Goal: Task Accomplishment & Management: Manage account settings

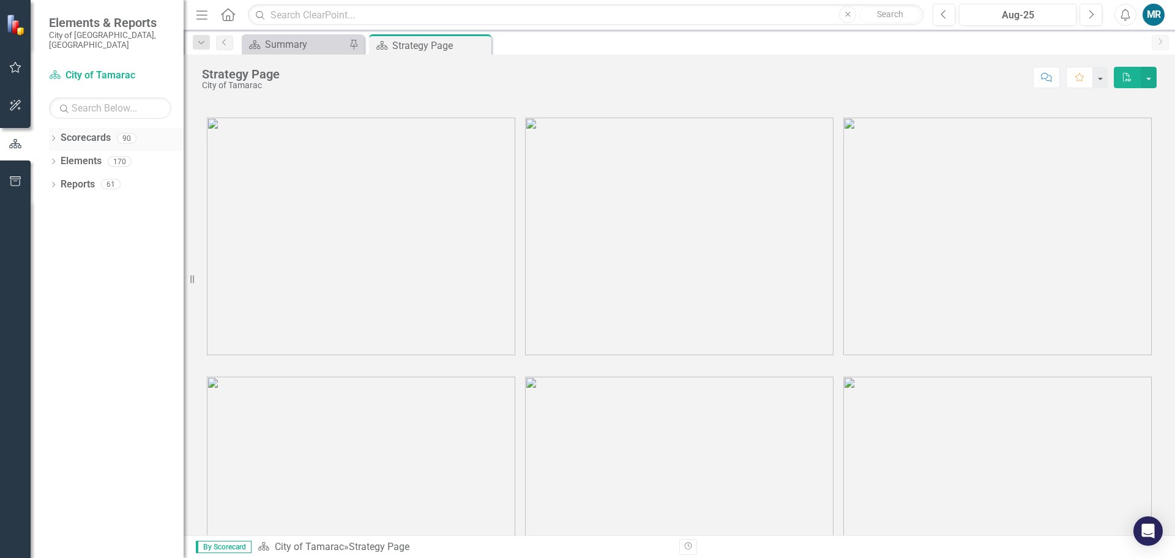
click at [54, 136] on icon "Dropdown" at bounding box center [53, 139] width 9 height 7
click at [58, 157] on icon "Dropdown" at bounding box center [59, 160] width 9 height 7
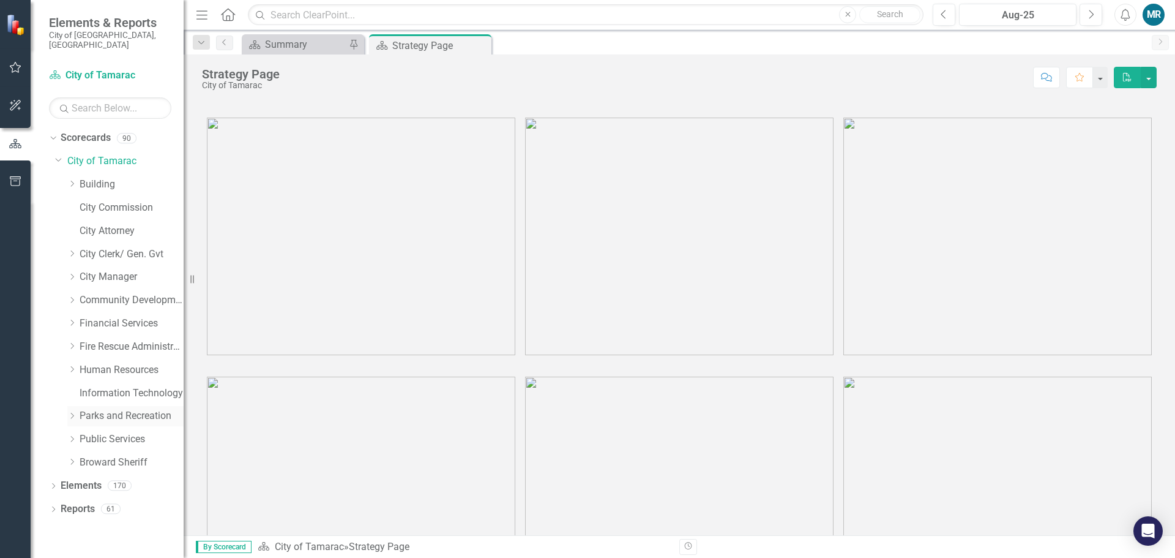
click at [70, 412] on icon "Dropdown" at bounding box center [71, 415] width 9 height 7
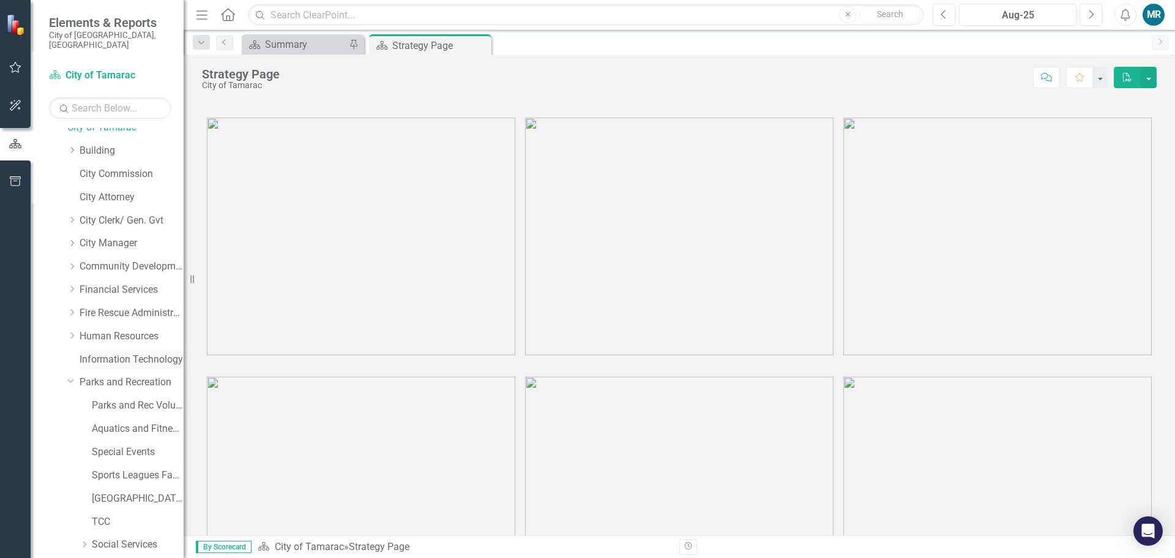
scroll to position [61, 0]
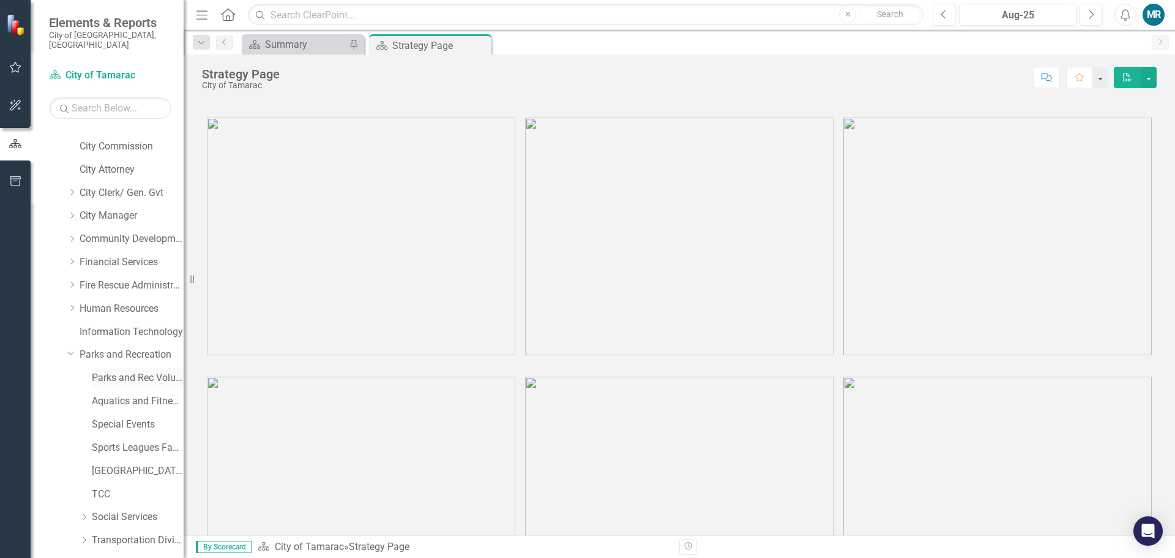
click at [122, 368] on div "Parks and Rec Volunteers" at bounding box center [138, 378] width 92 height 20
click at [122, 371] on link "Parks and Rec Volunteers" at bounding box center [138, 378] width 92 height 14
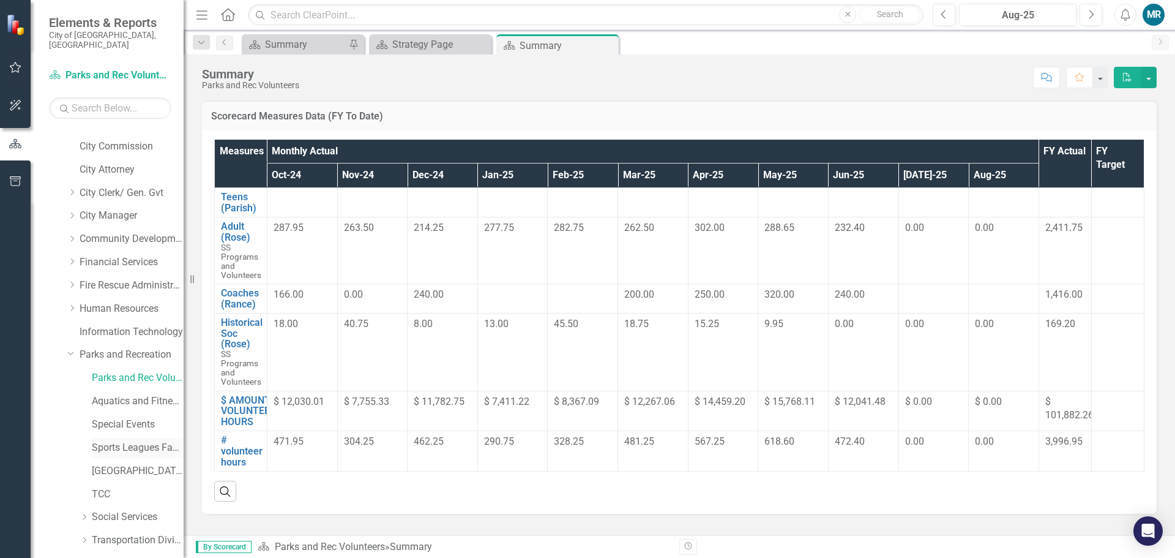
click at [124, 441] on link "Sports Leagues Facilities Fields" at bounding box center [138, 448] width 92 height 14
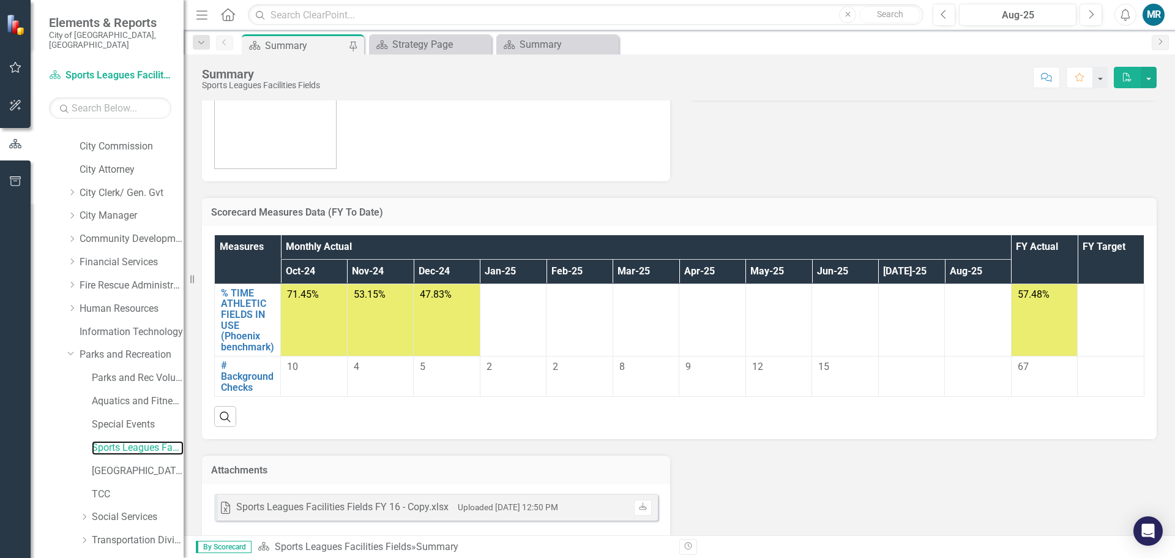
scroll to position [81, 0]
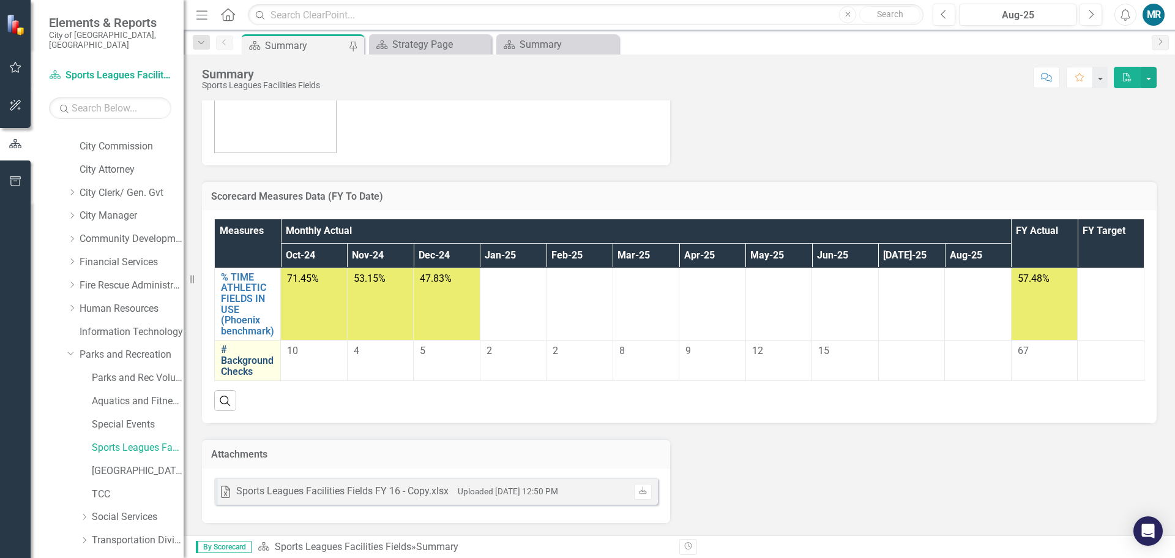
click at [237, 356] on link "# Background Checks" at bounding box center [247, 360] width 53 height 32
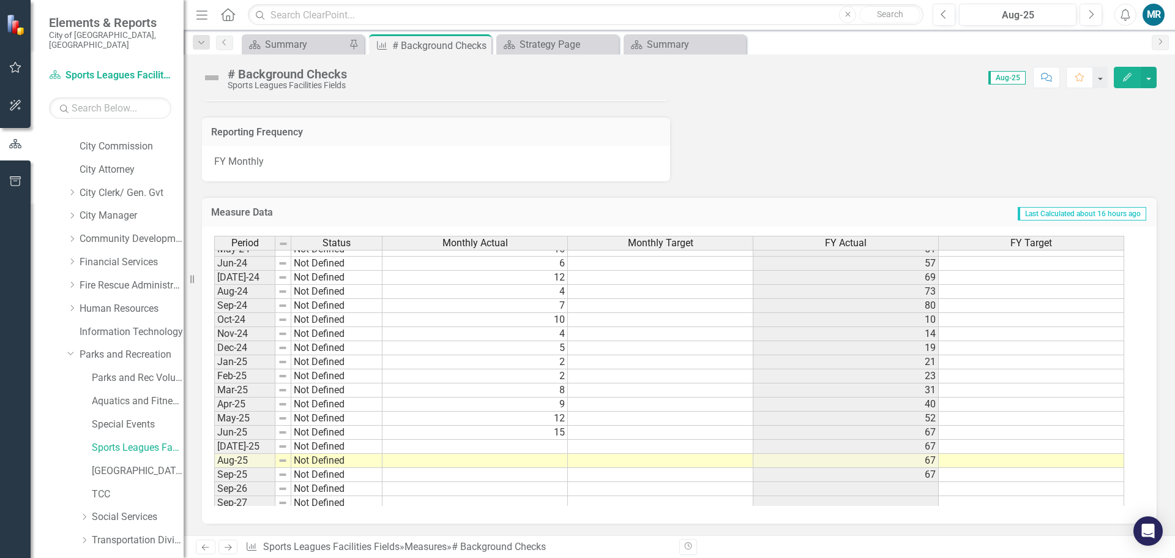
scroll to position [450, 0]
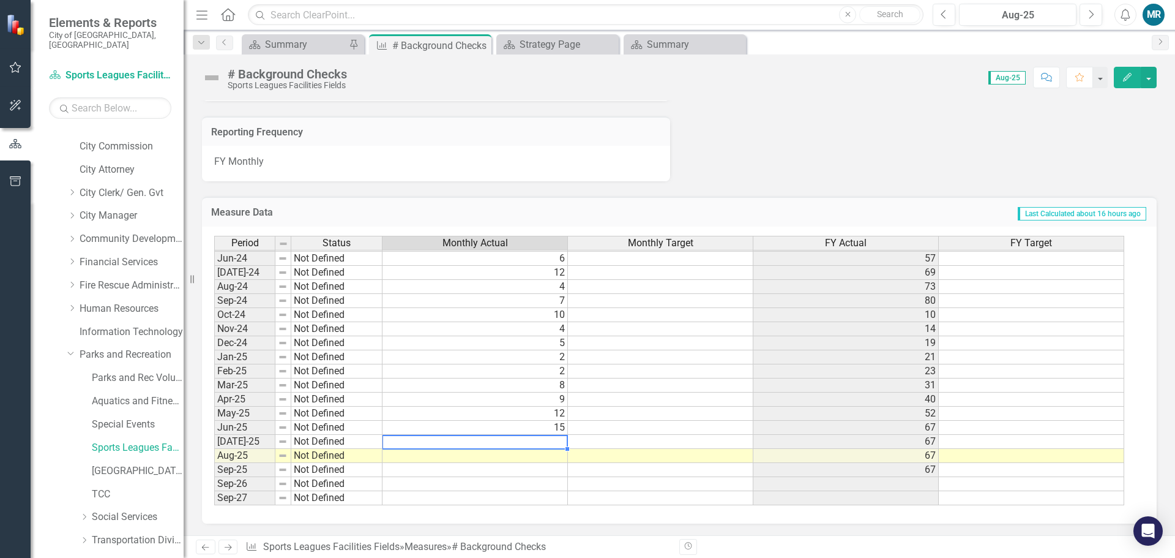
type textarea "5"
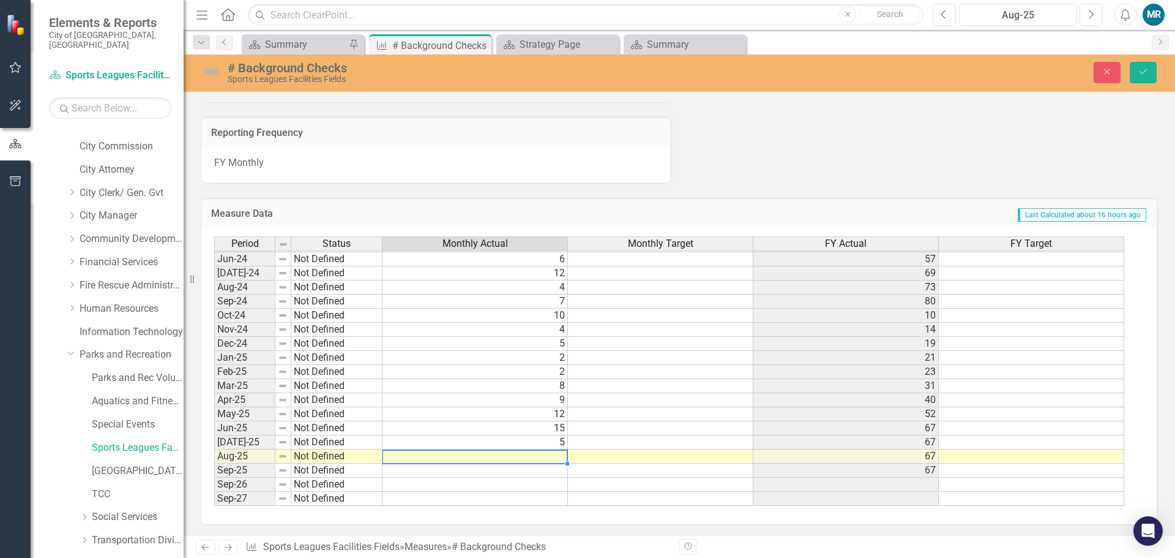
type textarea "12"
click at [1142, 76] on icon "Save" at bounding box center [1143, 71] width 11 height 9
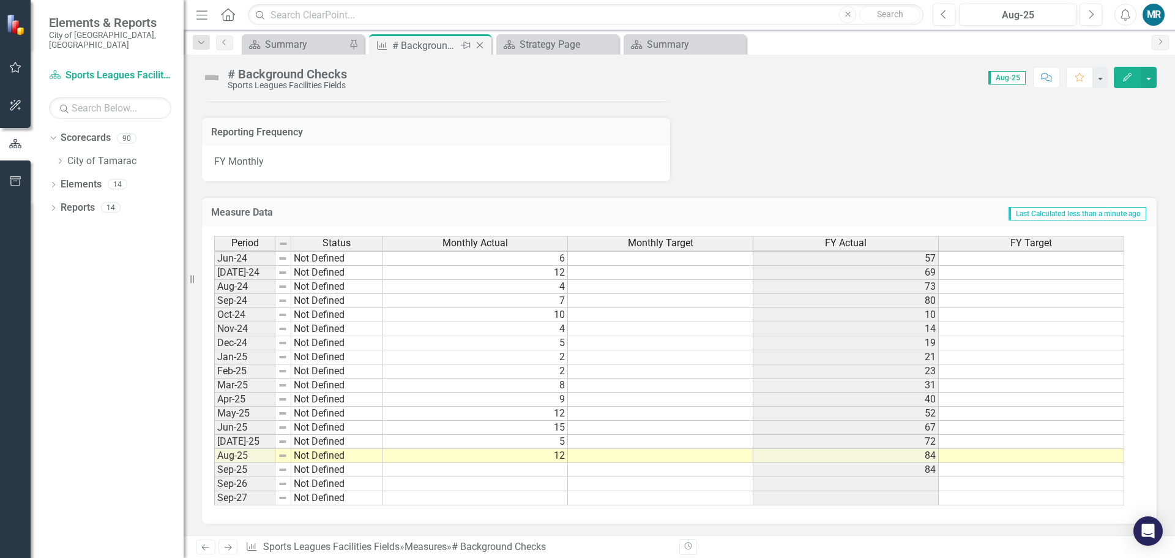
click at [481, 45] on icon "Close" at bounding box center [480, 45] width 12 height 10
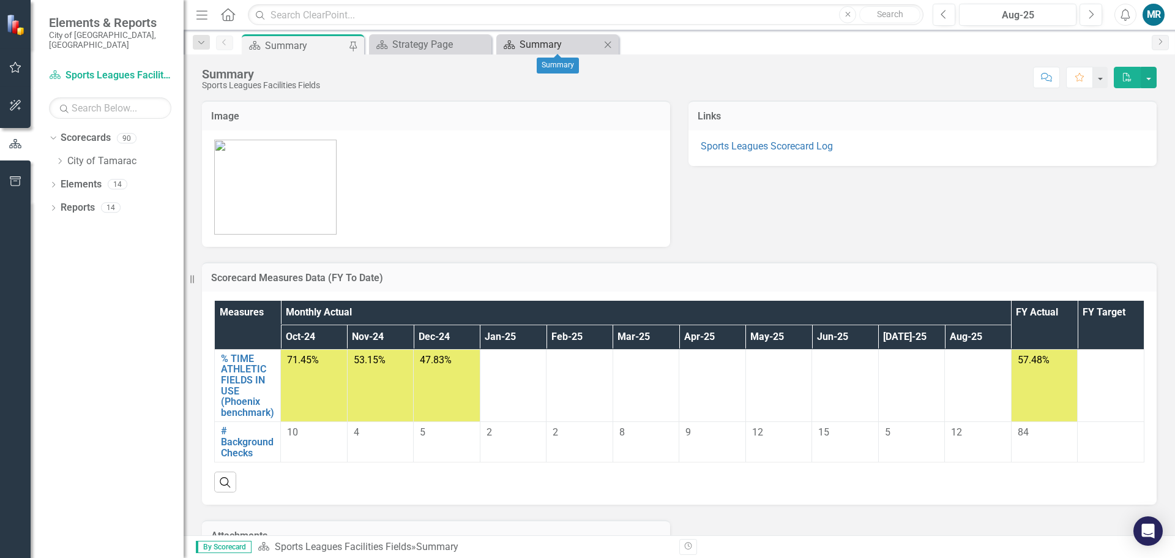
click at [563, 45] on div "Summary" at bounding box center [560, 44] width 81 height 15
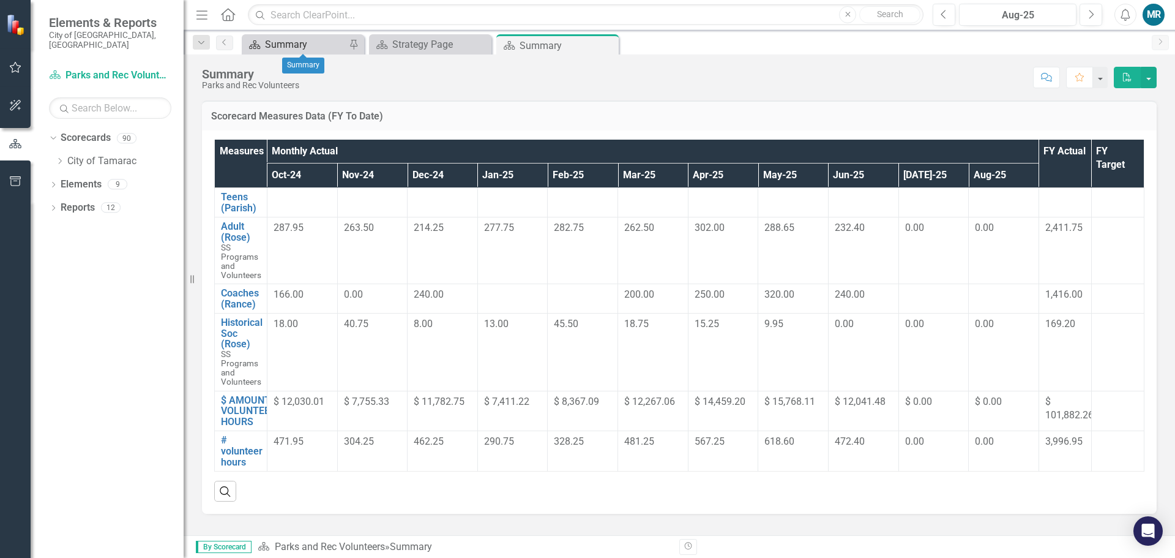
click at [316, 48] on div "Summary" at bounding box center [305, 44] width 81 height 15
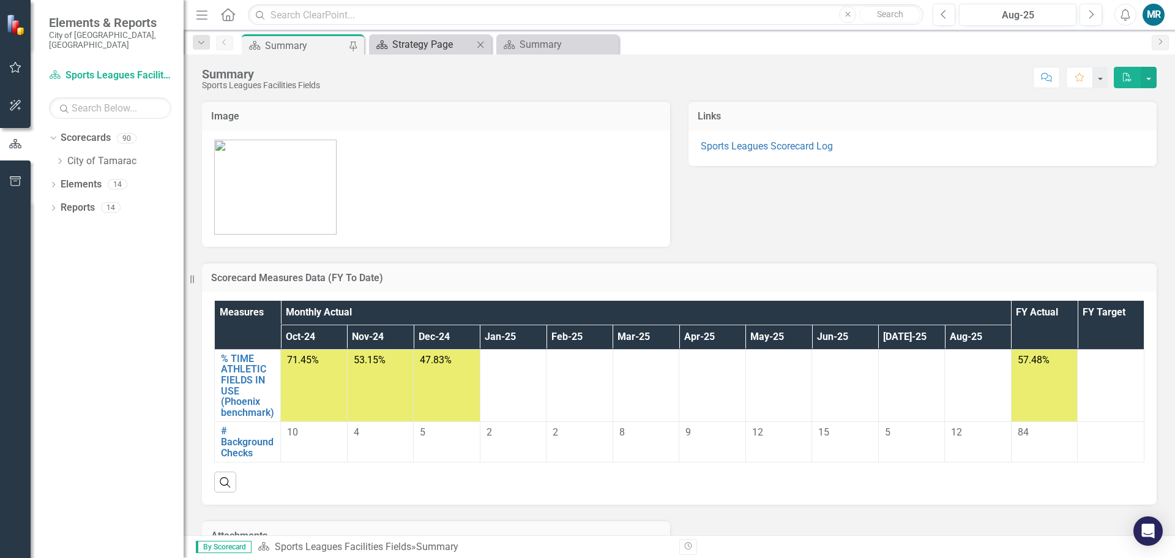
click at [415, 51] on div "Strategy Page" at bounding box center [432, 44] width 81 height 15
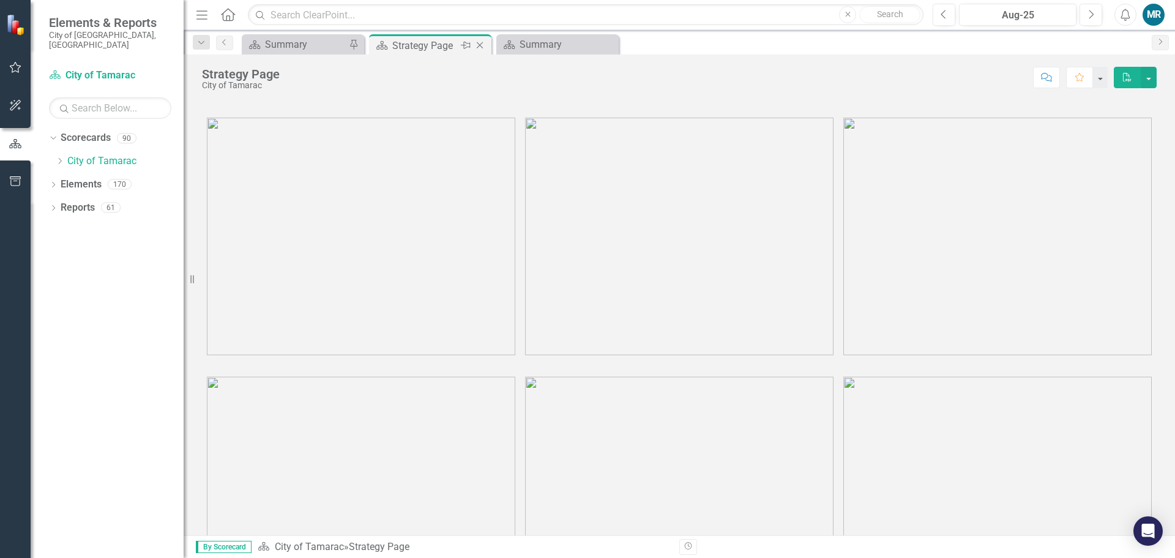
click at [480, 47] on icon "Close" at bounding box center [480, 45] width 12 height 10
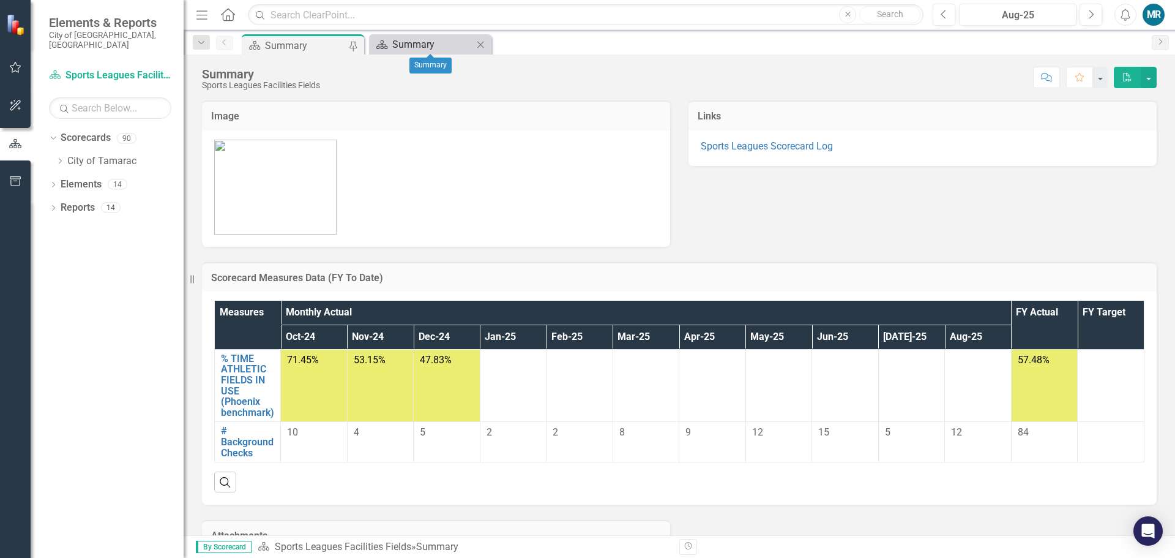
click at [431, 45] on div "Summary" at bounding box center [432, 44] width 81 height 15
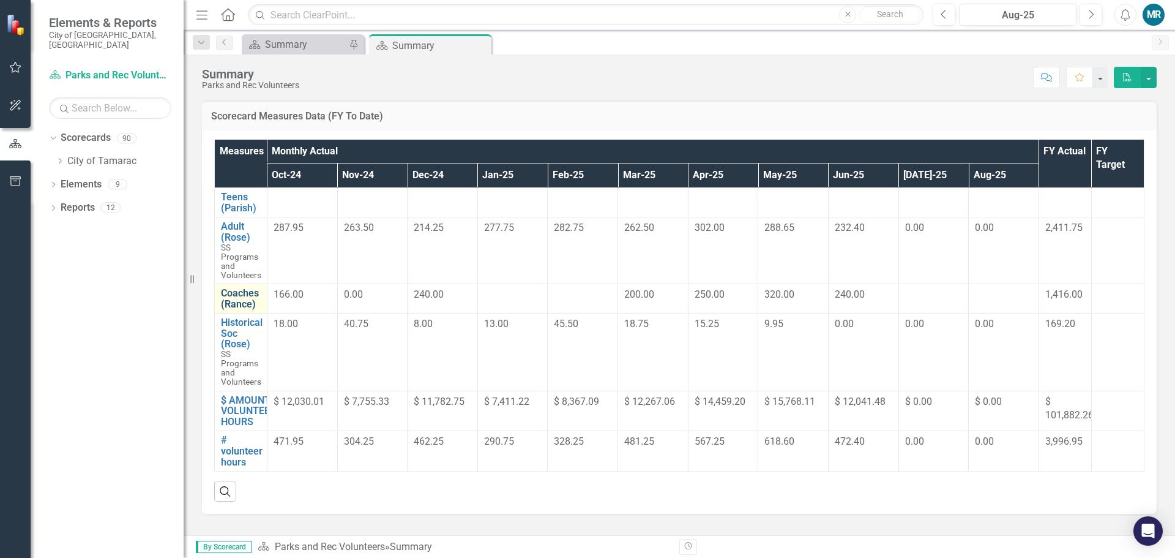
click at [244, 296] on link "Coaches (Rance)" at bounding box center [241, 298] width 40 height 21
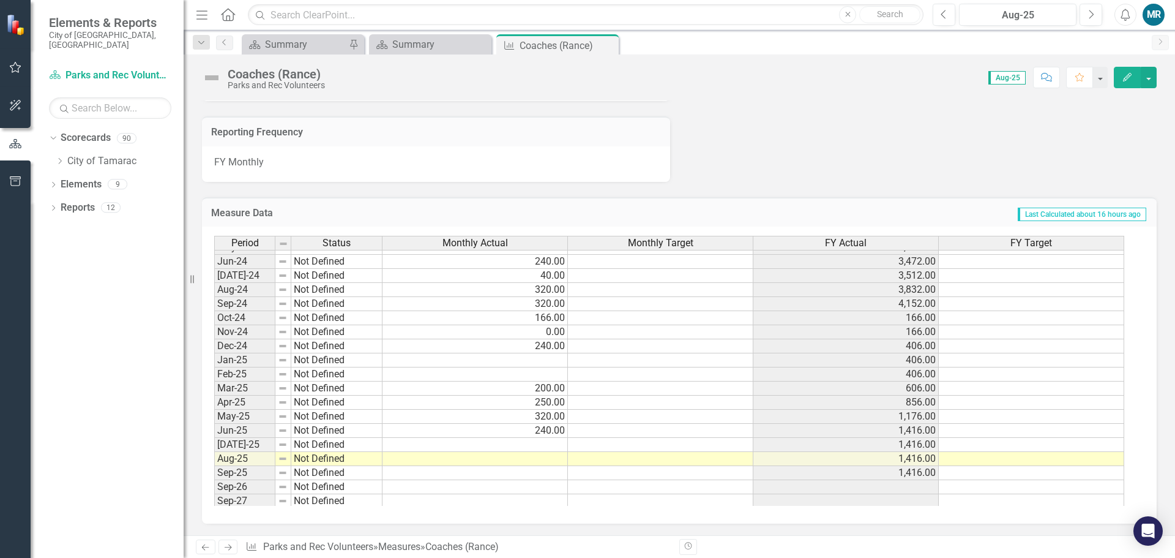
scroll to position [450, 0]
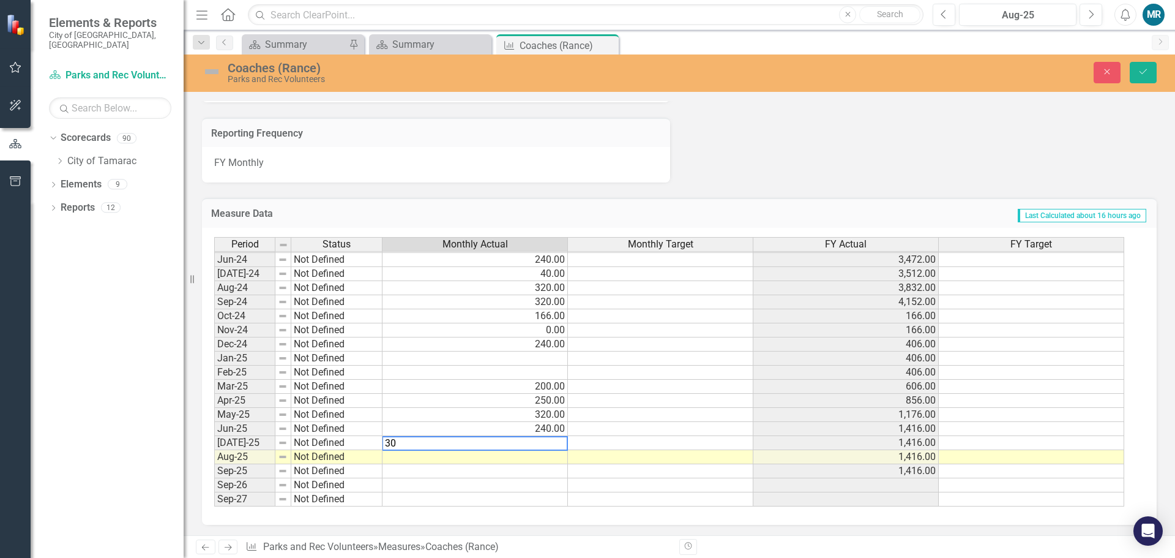
click at [560, 461] on td at bounding box center [476, 457] width 186 height 14
type textarea "160"
click at [1144, 80] on button "Save" at bounding box center [1143, 72] width 27 height 21
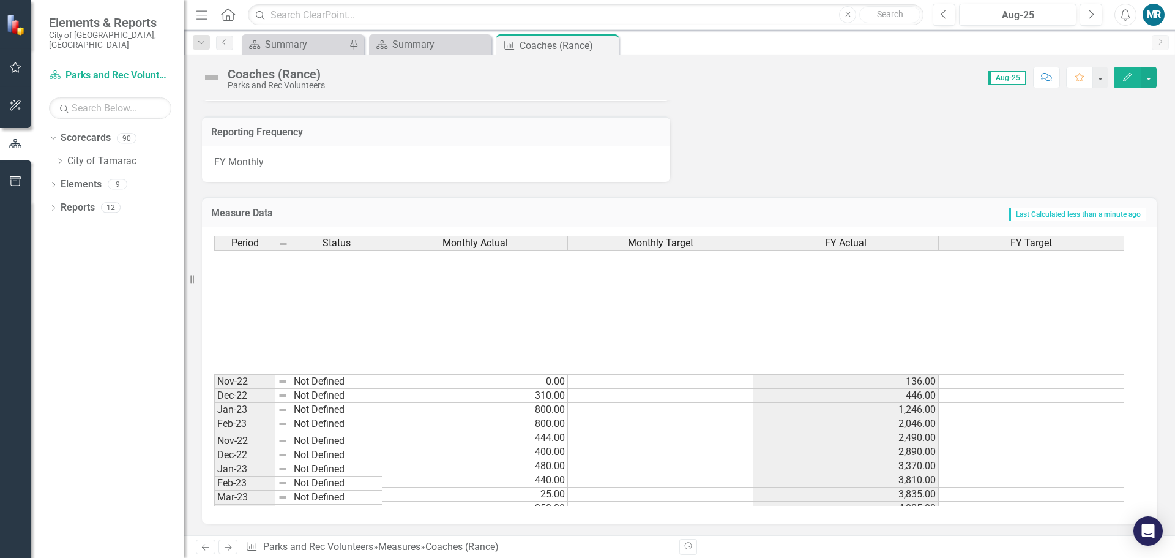
scroll to position [0, 0]
